Goal: Information Seeking & Learning: Learn about a topic

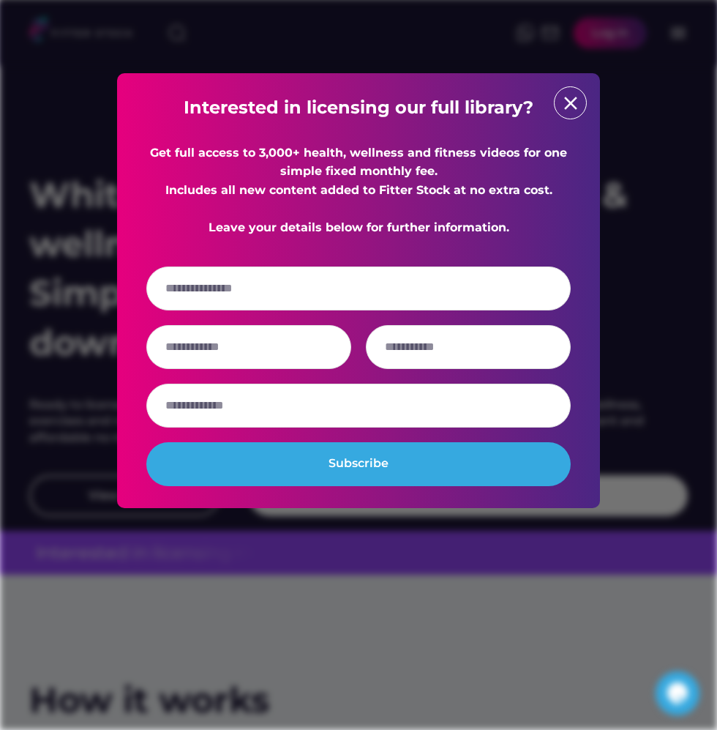
click at [563, 127] on div "Interested in licensing our full library? Get full access to 3,000+ health, wel…" at bounding box center [358, 290] width 425 height 391
click at [563, 105] on text "close" at bounding box center [571, 103] width 22 height 22
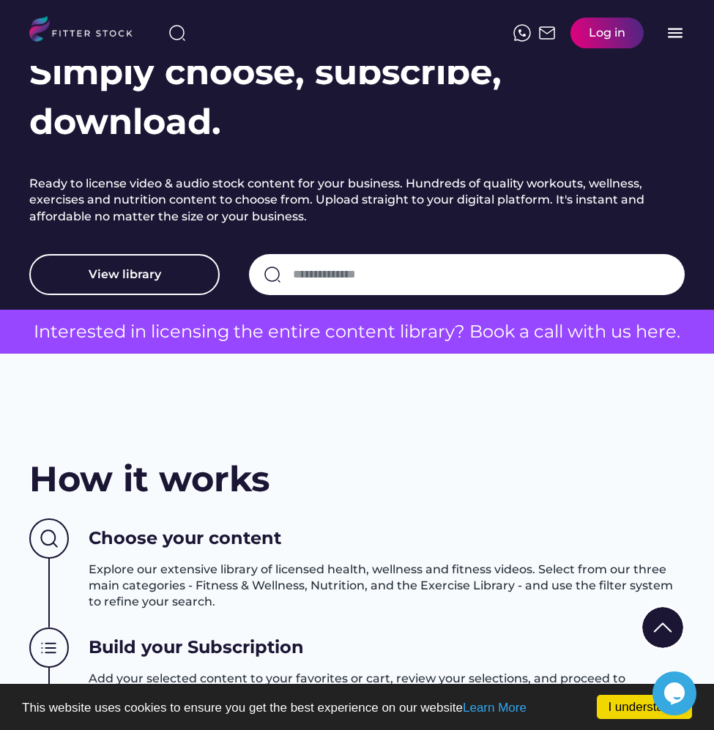
scroll to position [230, 0]
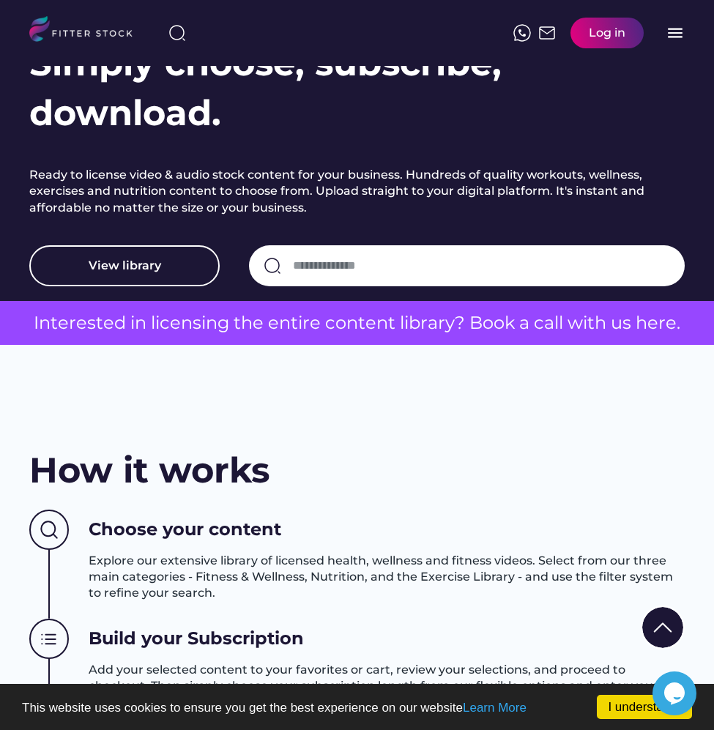
click at [163, 296] on div "White-label content for fitness & wellness. Simply choose, subscribe, download.…" at bounding box center [356, 35] width 655 height 531
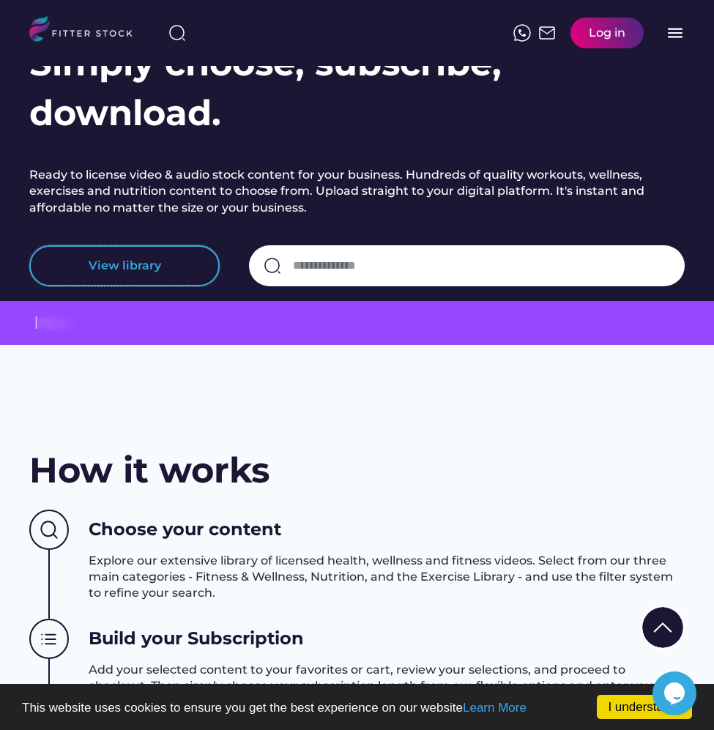
click at [163, 275] on button "View library" at bounding box center [124, 265] width 190 height 41
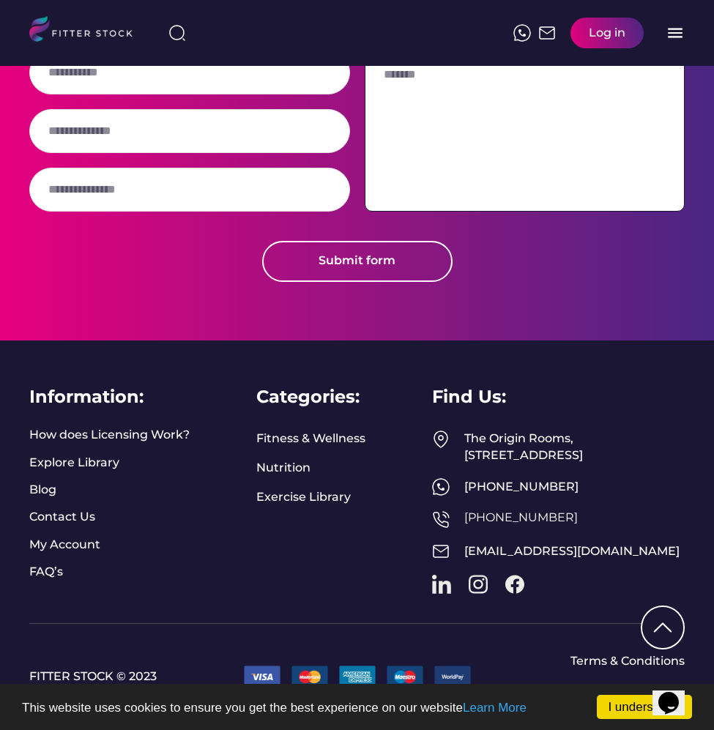
scroll to position [4891, 0]
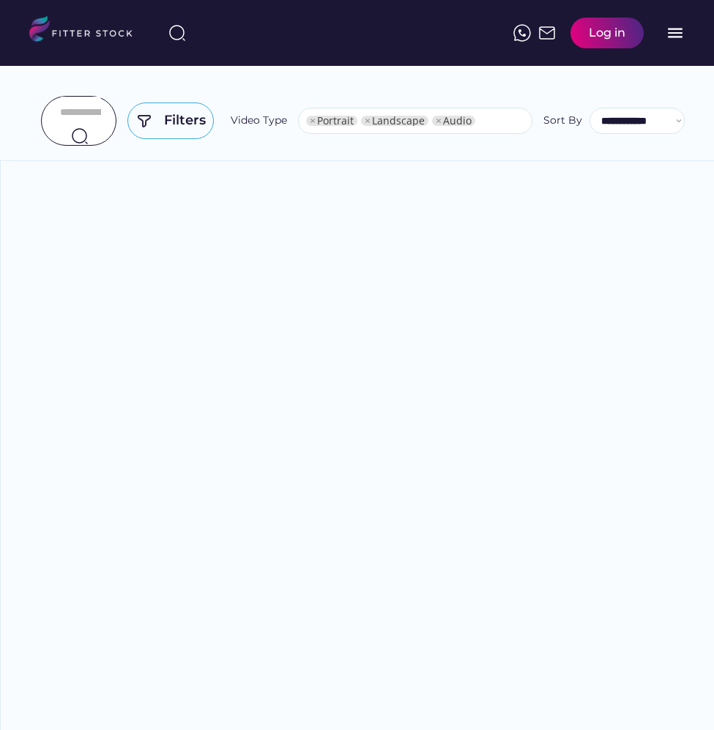
select select "**********"
